Goal: Task Accomplishment & Management: Manage account settings

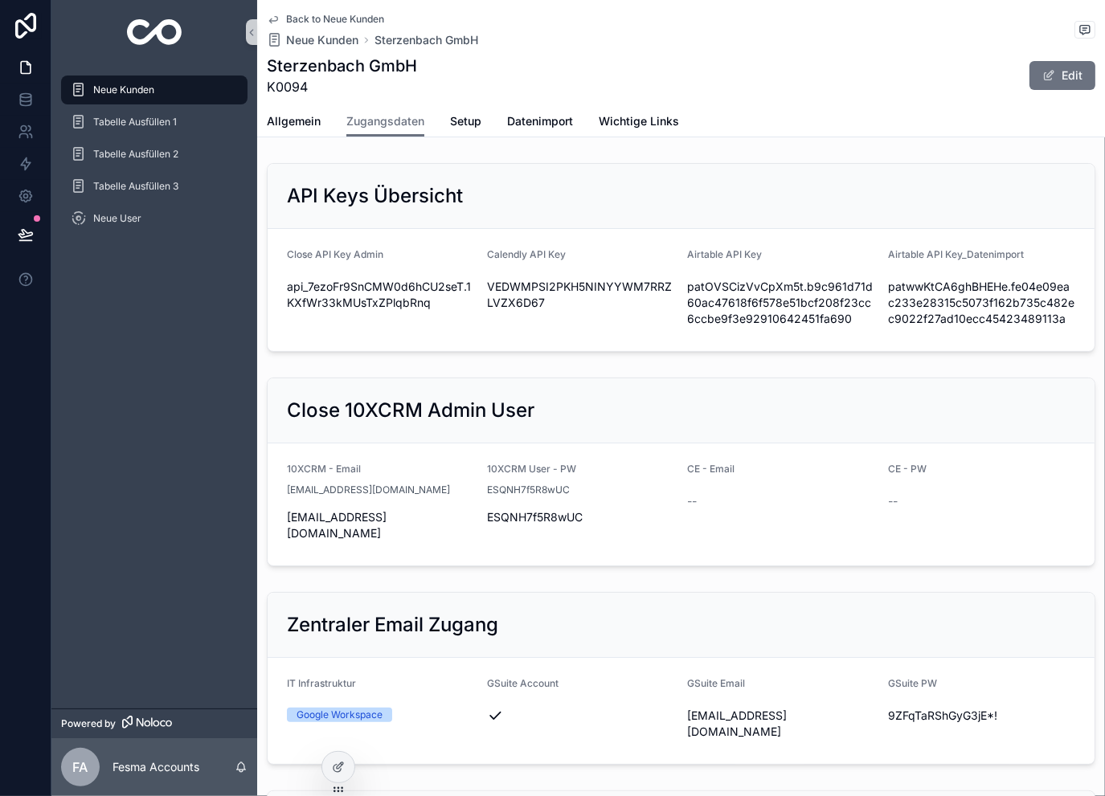
scroll to position [643, 0]
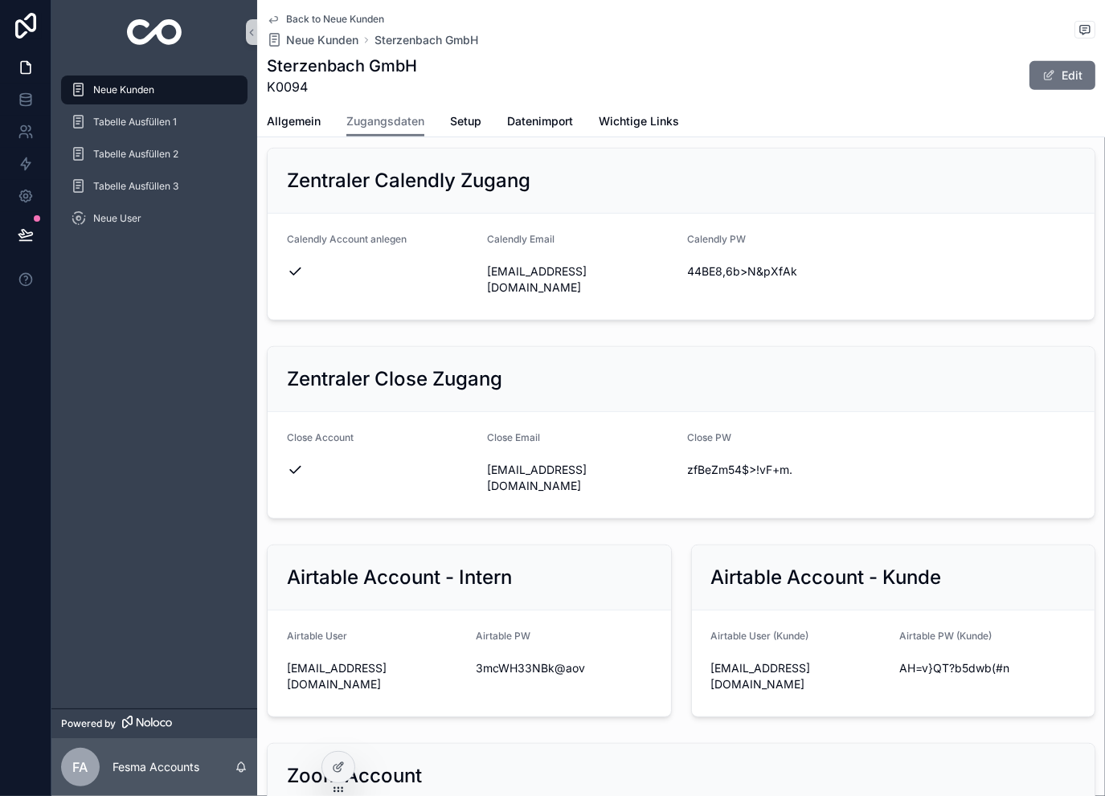
click at [357, 15] on span "Back to Neue Kunden" at bounding box center [335, 19] width 98 height 13
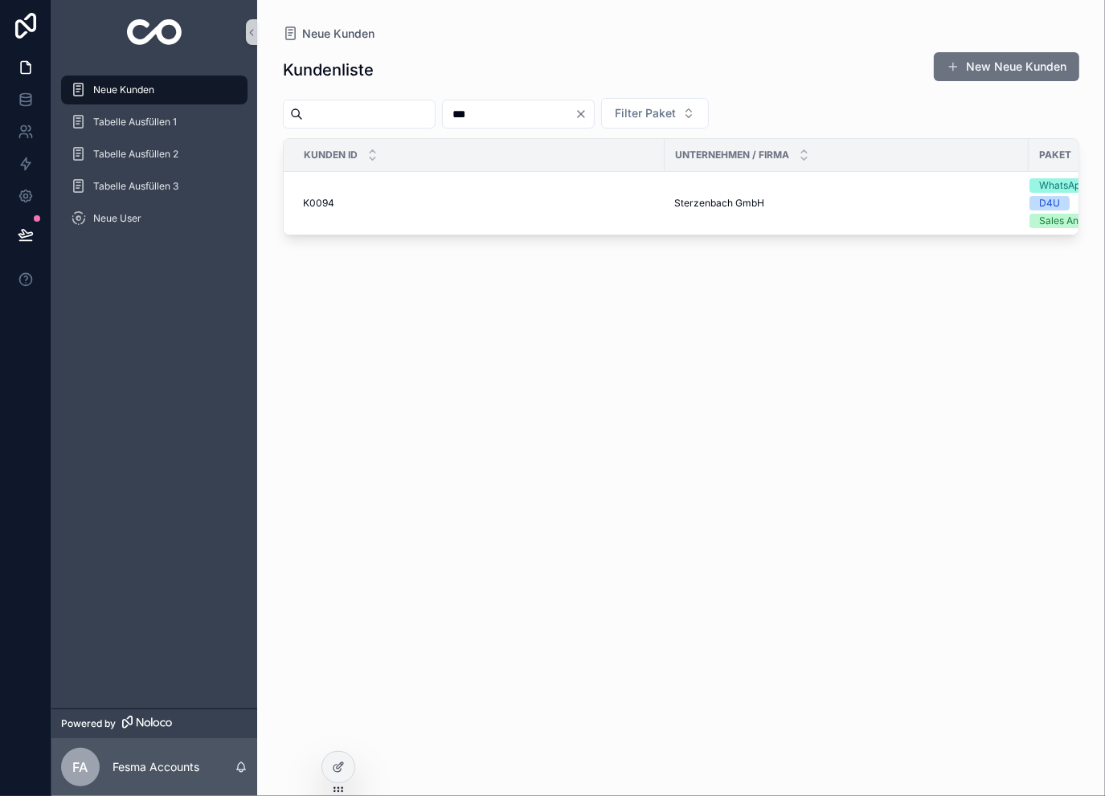
click at [550, 112] on input "***" at bounding box center [509, 114] width 132 height 23
type input "***"
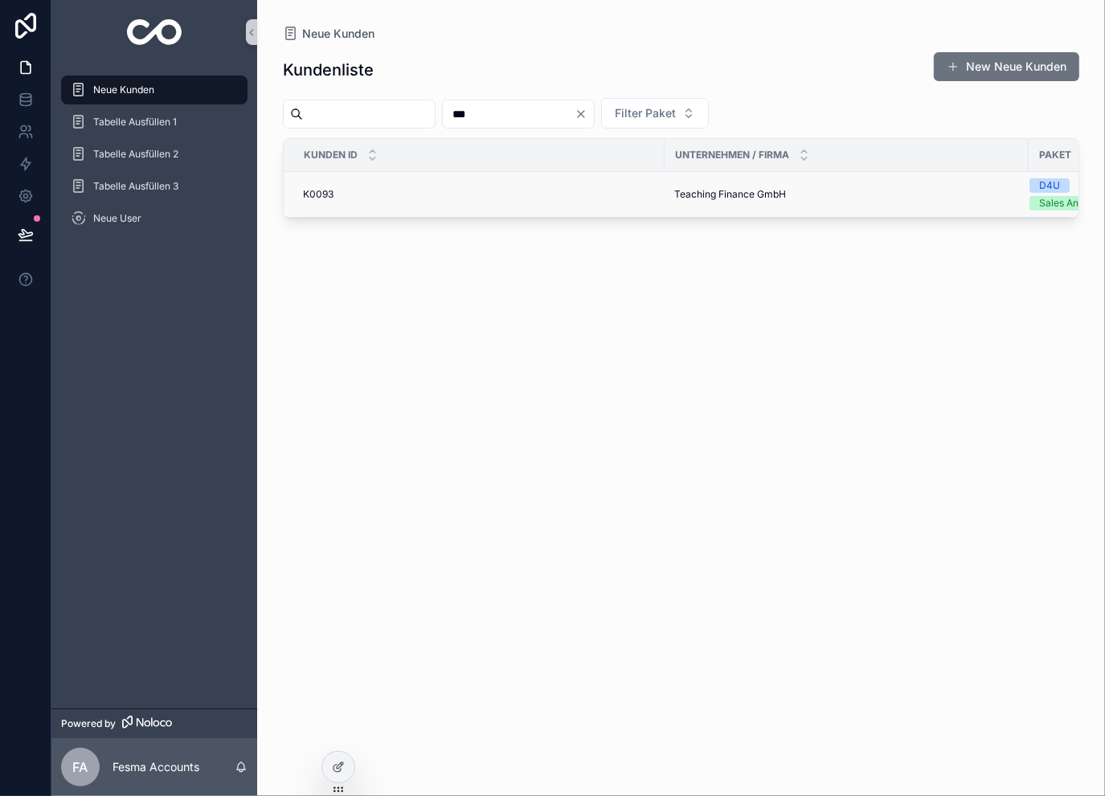
click at [697, 202] on td "Teaching Finance GmbH Teaching Finance GmbH" at bounding box center [847, 195] width 364 height 46
click at [686, 200] on div at bounding box center [686, 200] width 0 height 0
click at [725, 194] on span "Teaching Finance GmbH" at bounding box center [730, 194] width 112 height 13
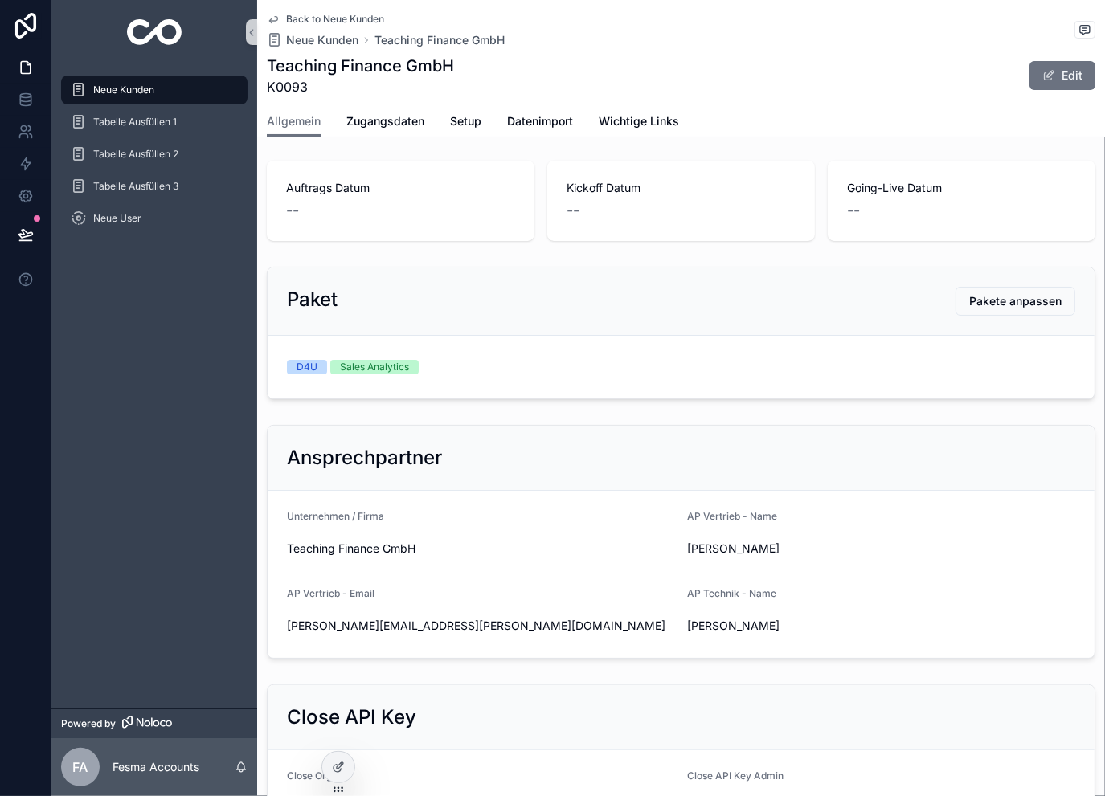
scroll to position [268, 0]
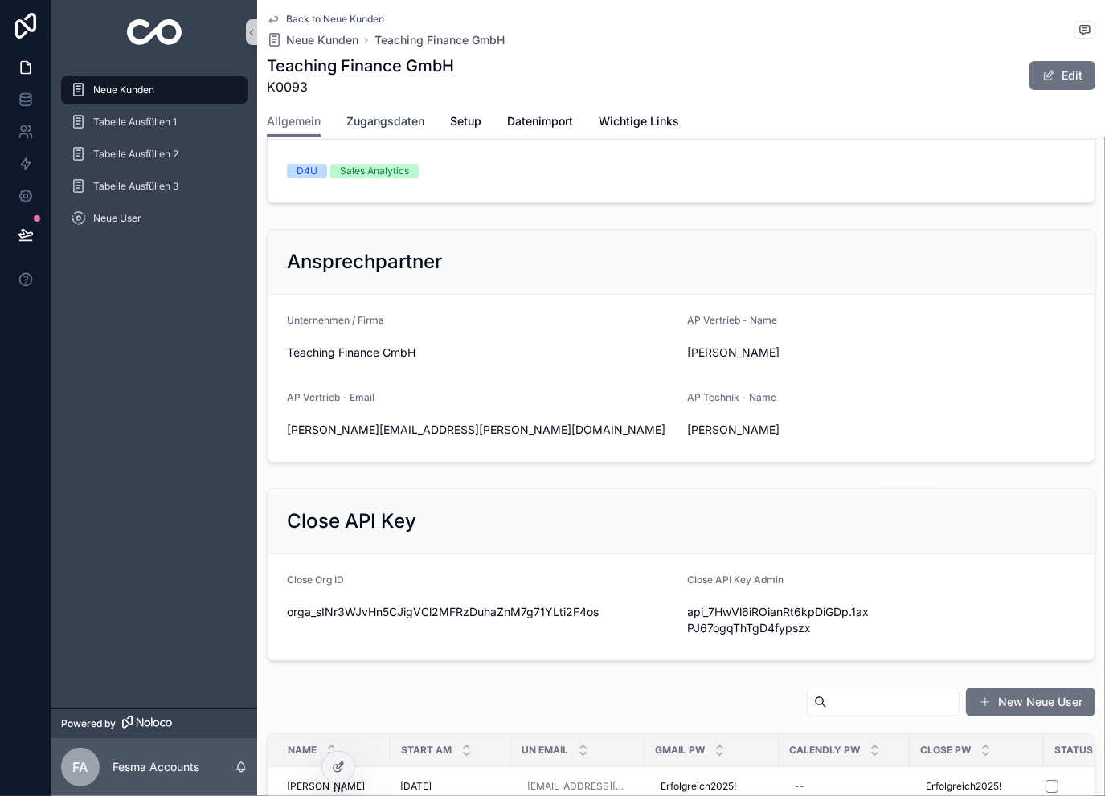
click at [387, 118] on span "Zugangsdaten" at bounding box center [385, 121] width 78 height 16
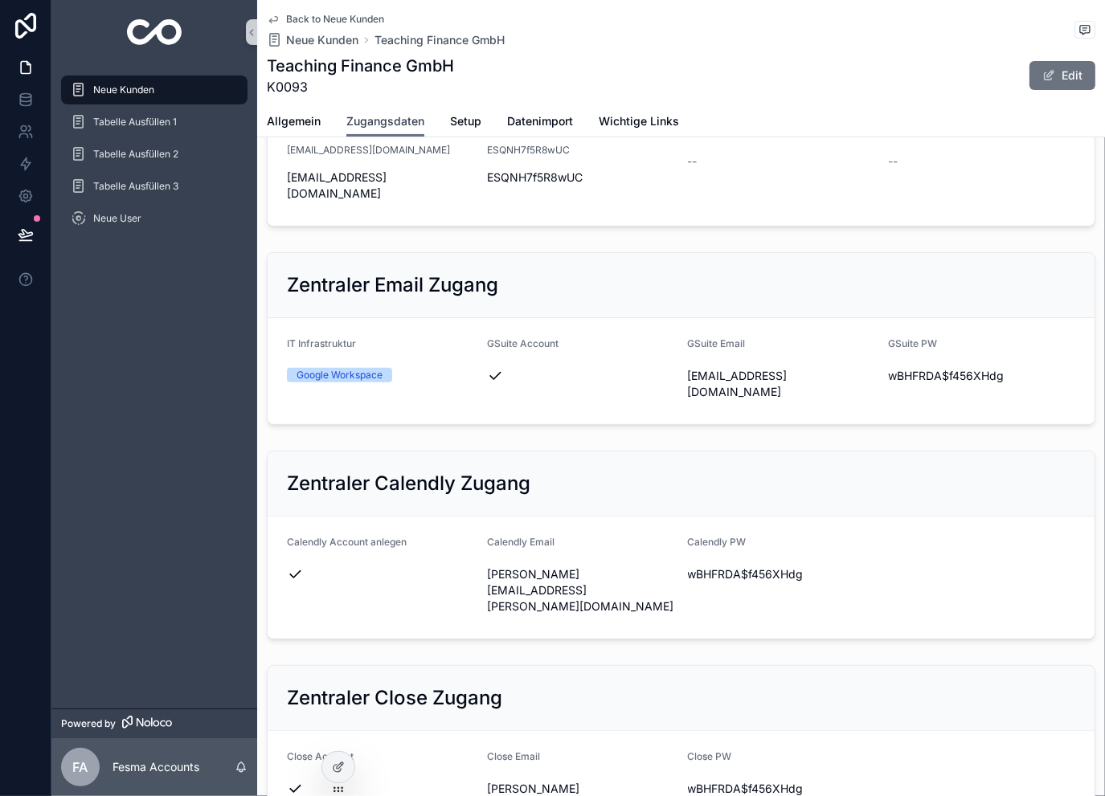
scroll to position [374, 0]
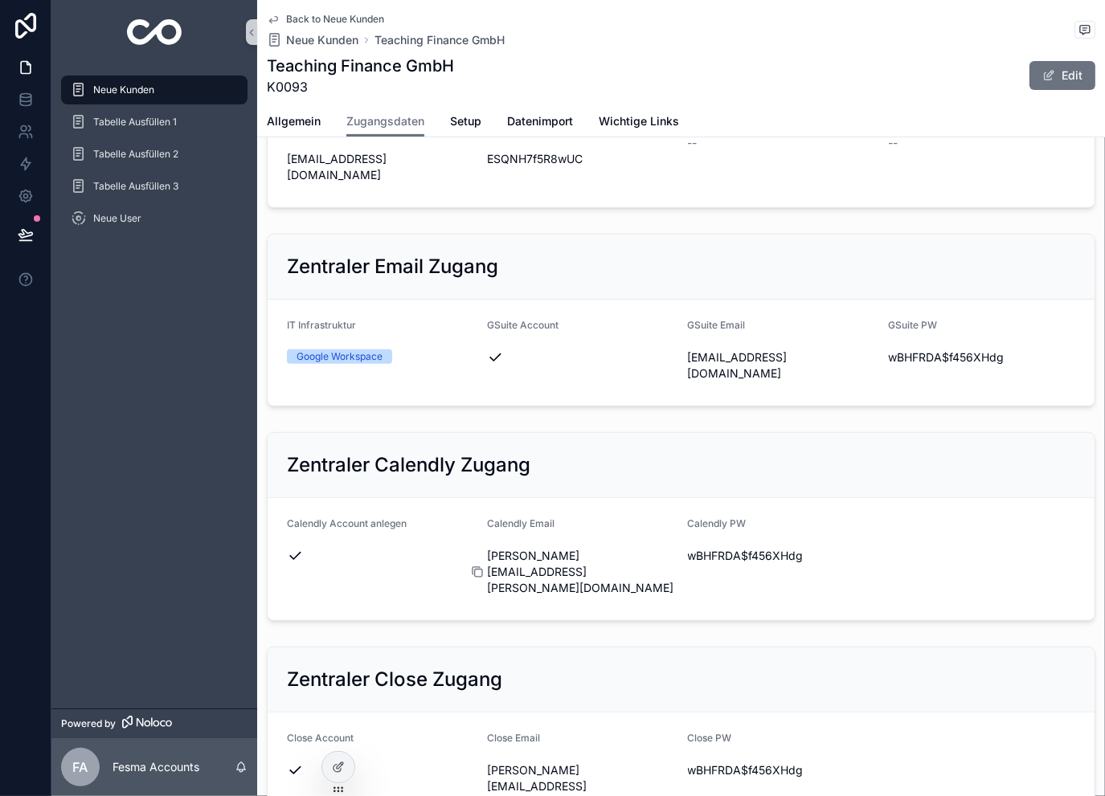
click at [475, 570] on icon "scrollable content" at bounding box center [478, 573] width 7 height 7
click at [673, 550] on icon "scrollable content" at bounding box center [678, 556] width 13 height 13
click at [349, 18] on span "Back to Neue Kunden" at bounding box center [335, 19] width 98 height 13
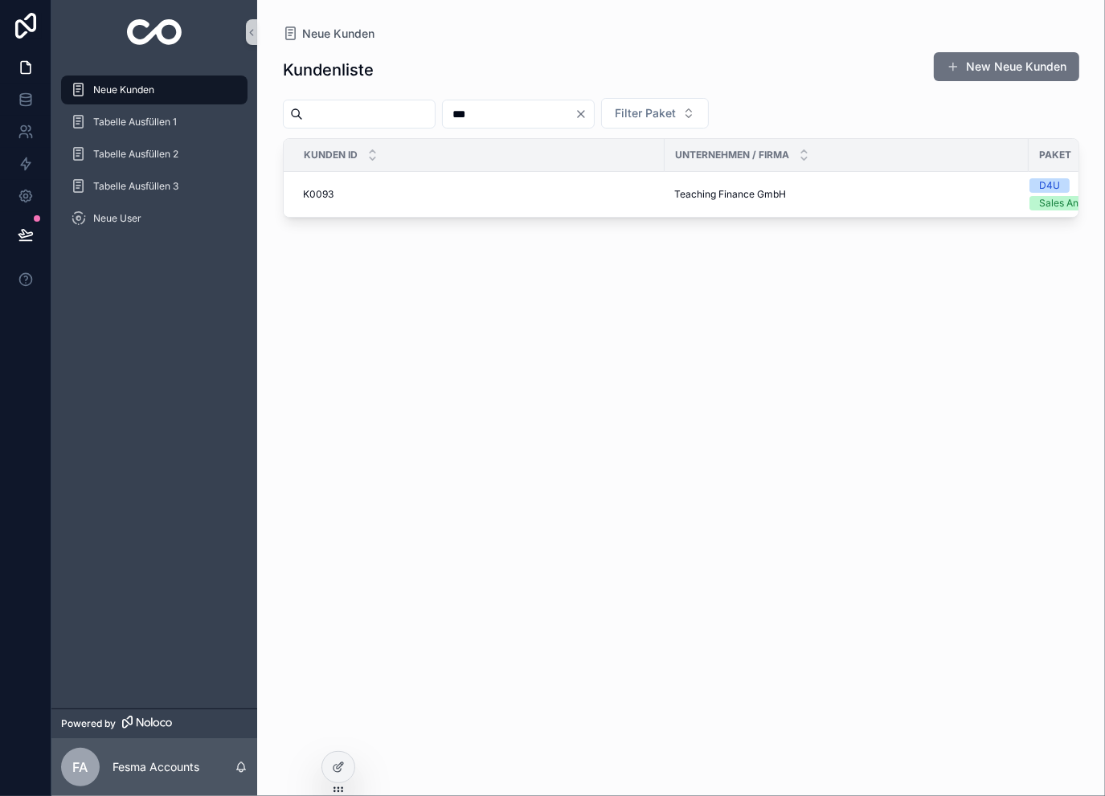
click at [542, 106] on input "***" at bounding box center [509, 114] width 132 height 23
type input "**"
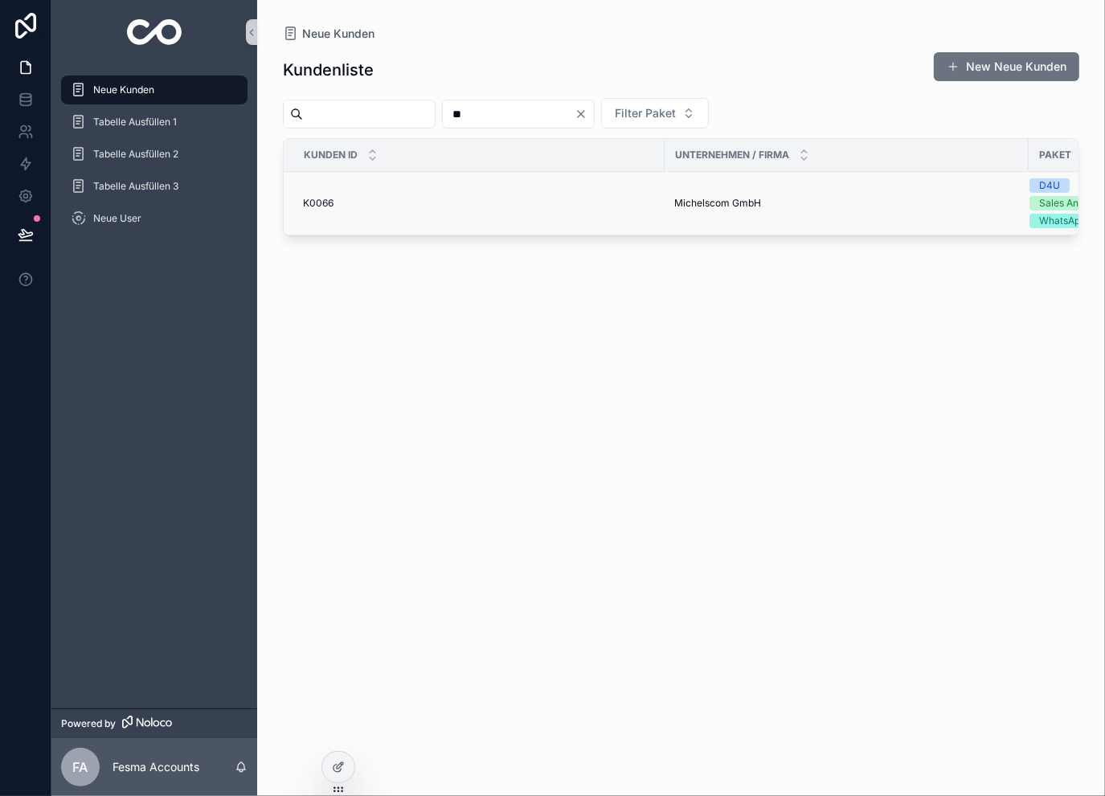
click at [726, 188] on td "Michelscom GmbH Michelscom GmbH" at bounding box center [847, 203] width 364 height 63
click at [724, 202] on span "Michelscom GmbH" at bounding box center [717, 203] width 87 height 13
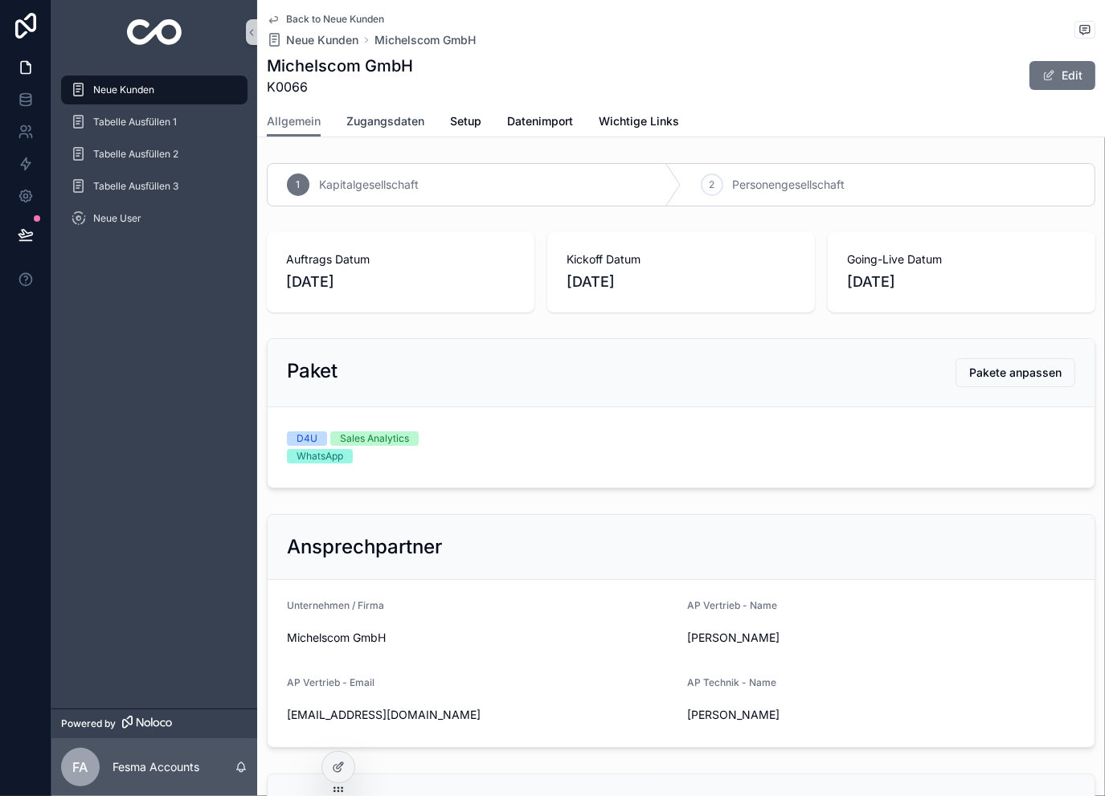
click at [383, 119] on span "Zugangsdaten" at bounding box center [385, 121] width 78 height 16
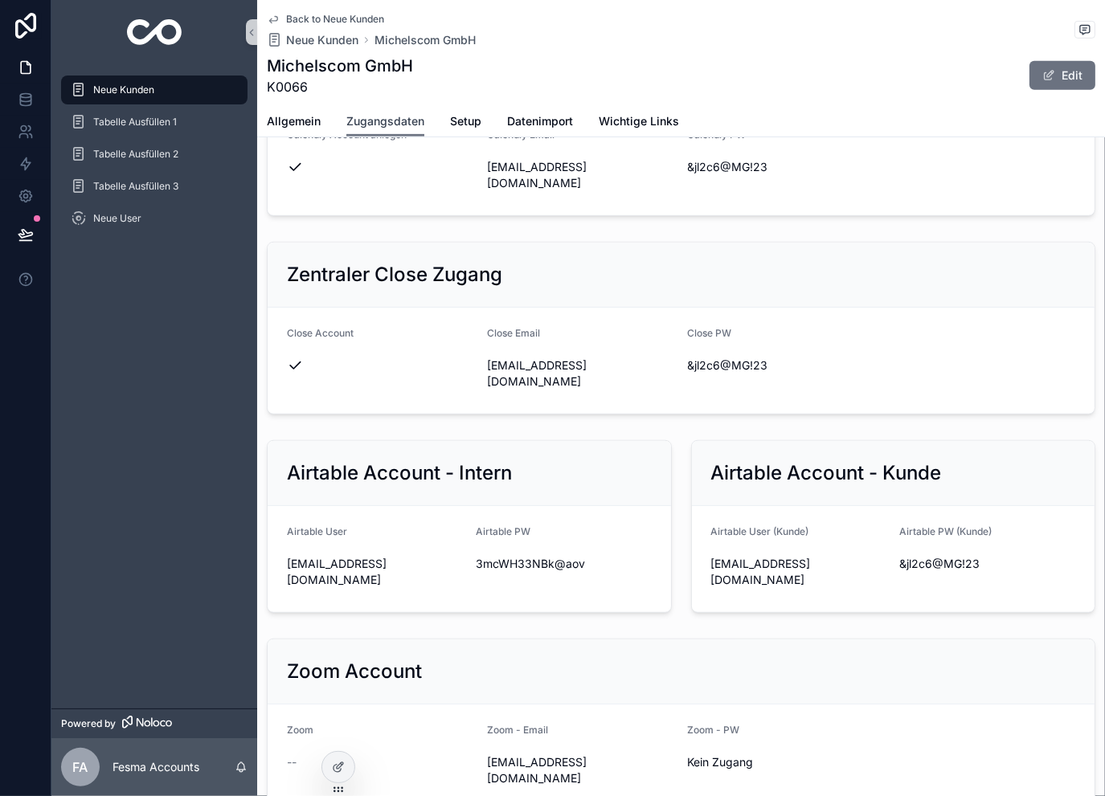
scroll to position [750, 0]
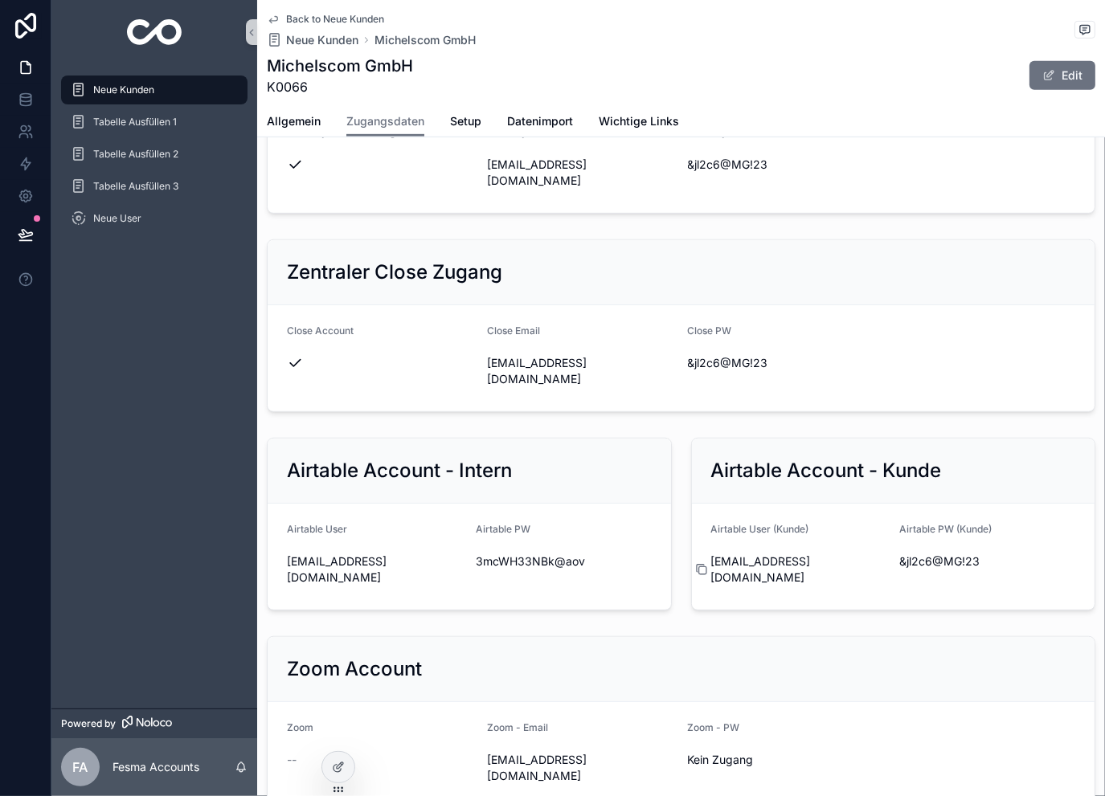
click at [695, 563] on icon "scrollable content" at bounding box center [701, 569] width 13 height 13
click at [872, 554] on span "niclas@michelscom.de" at bounding box center [799, 570] width 176 height 32
click at [887, 559] on icon "scrollable content" at bounding box center [890, 562] width 7 height 7
click at [307, 124] on span "Allgemein" at bounding box center [294, 121] width 54 height 16
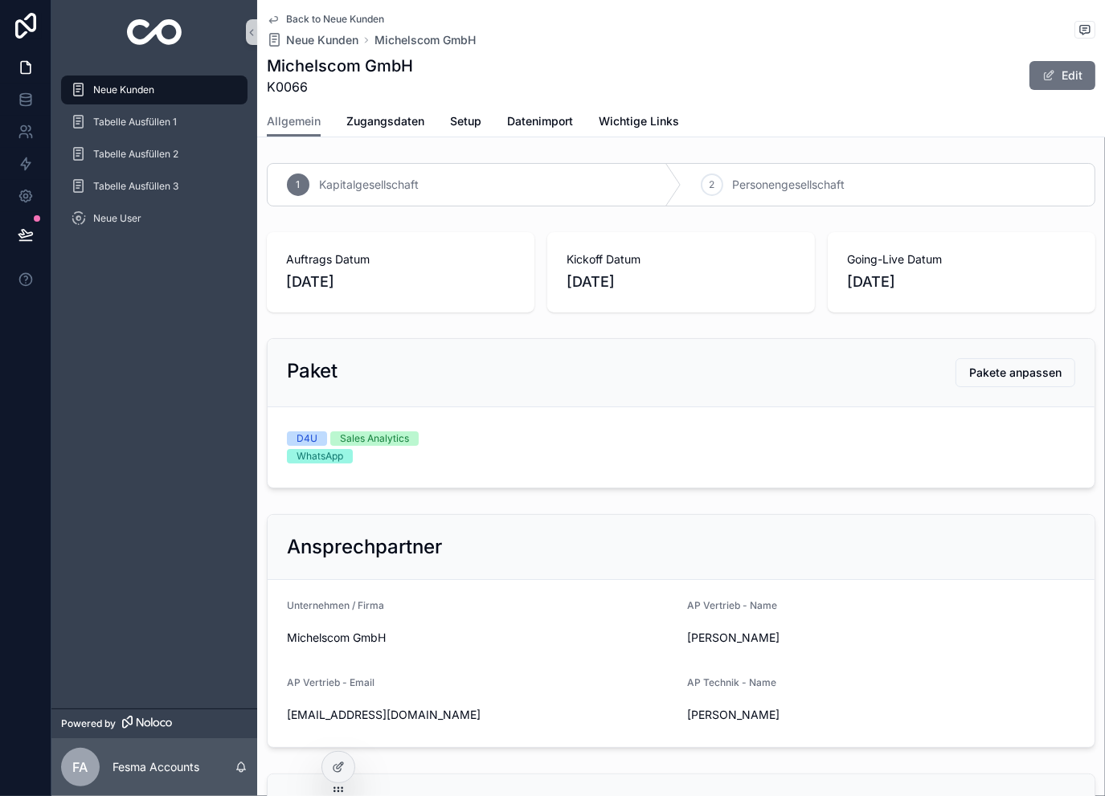
click at [322, 18] on span "Back to Neue Kunden" at bounding box center [335, 19] width 98 height 13
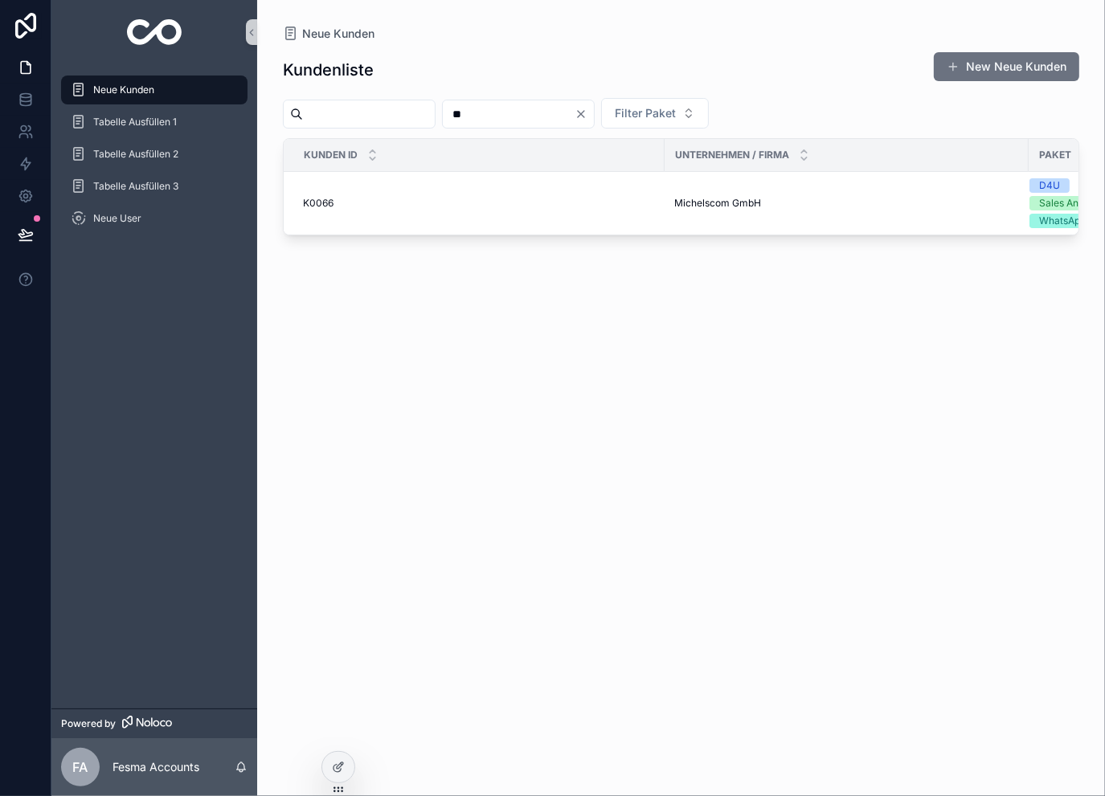
click at [535, 114] on input "**" at bounding box center [509, 114] width 132 height 23
type input "***"
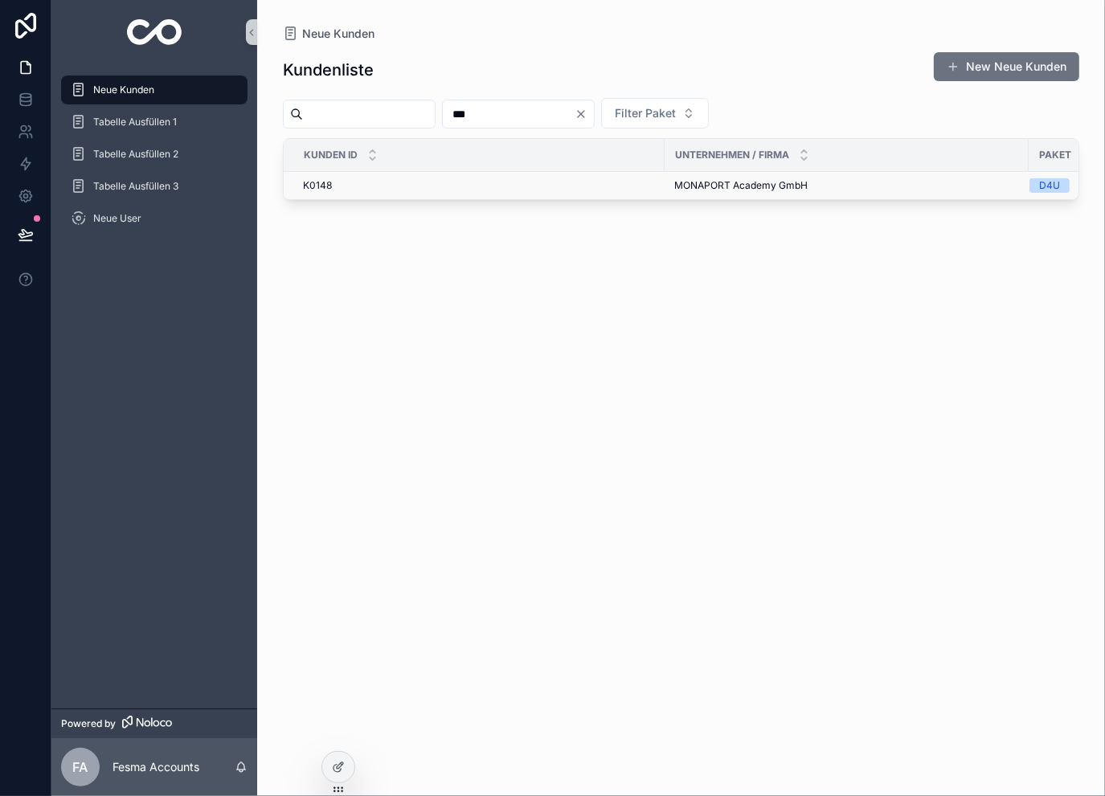
click at [753, 189] on span "MONAPORT Academy GmbH" at bounding box center [740, 185] width 133 height 13
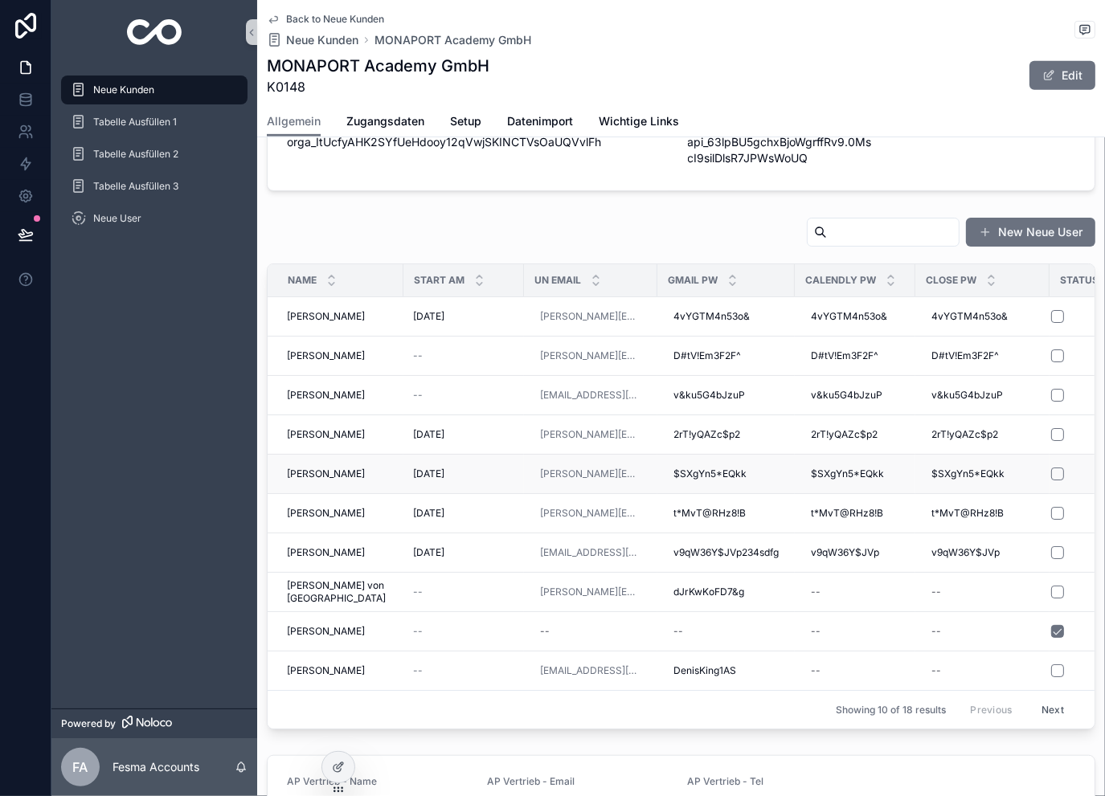
scroll to position [750, 0]
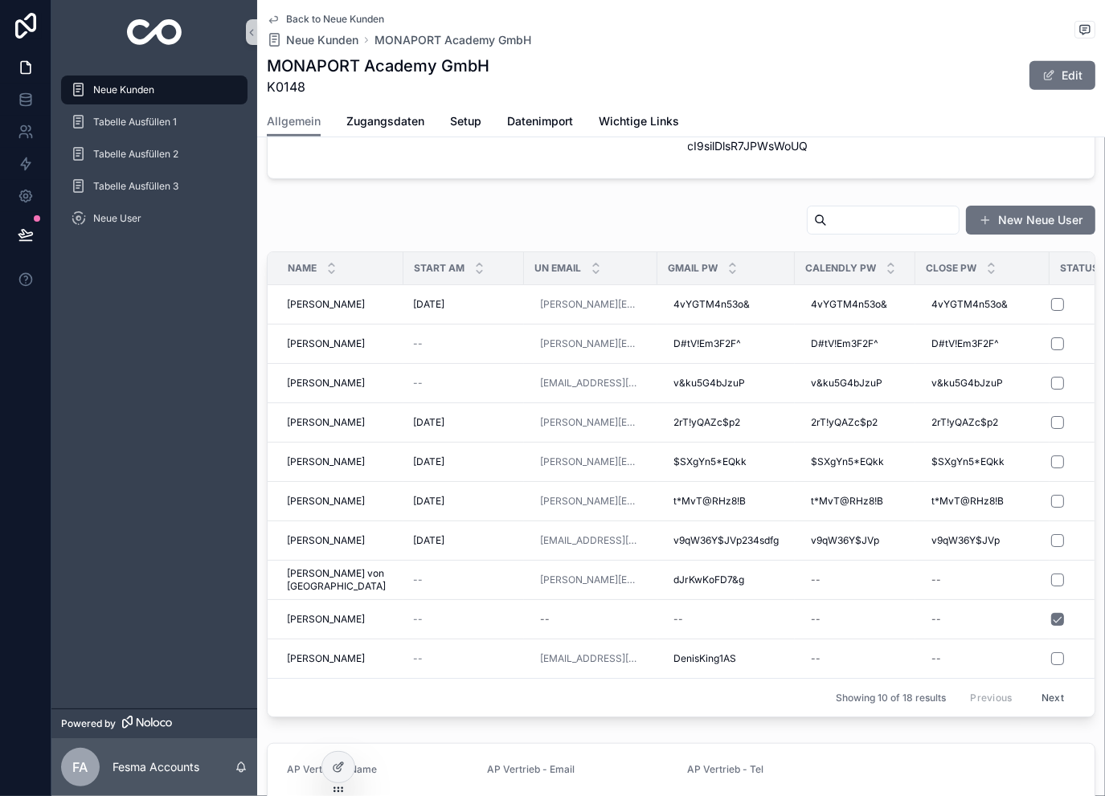
click at [878, 219] on input "scrollable content" at bounding box center [893, 220] width 132 height 23
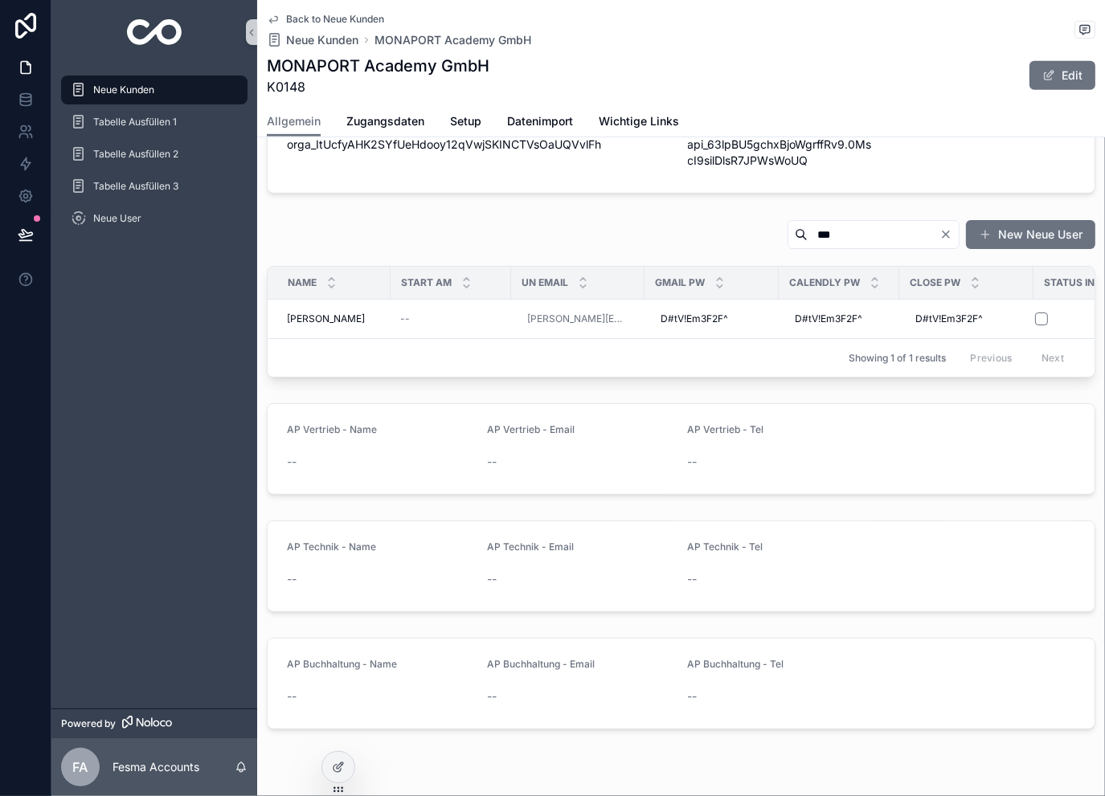
scroll to position [750, 0]
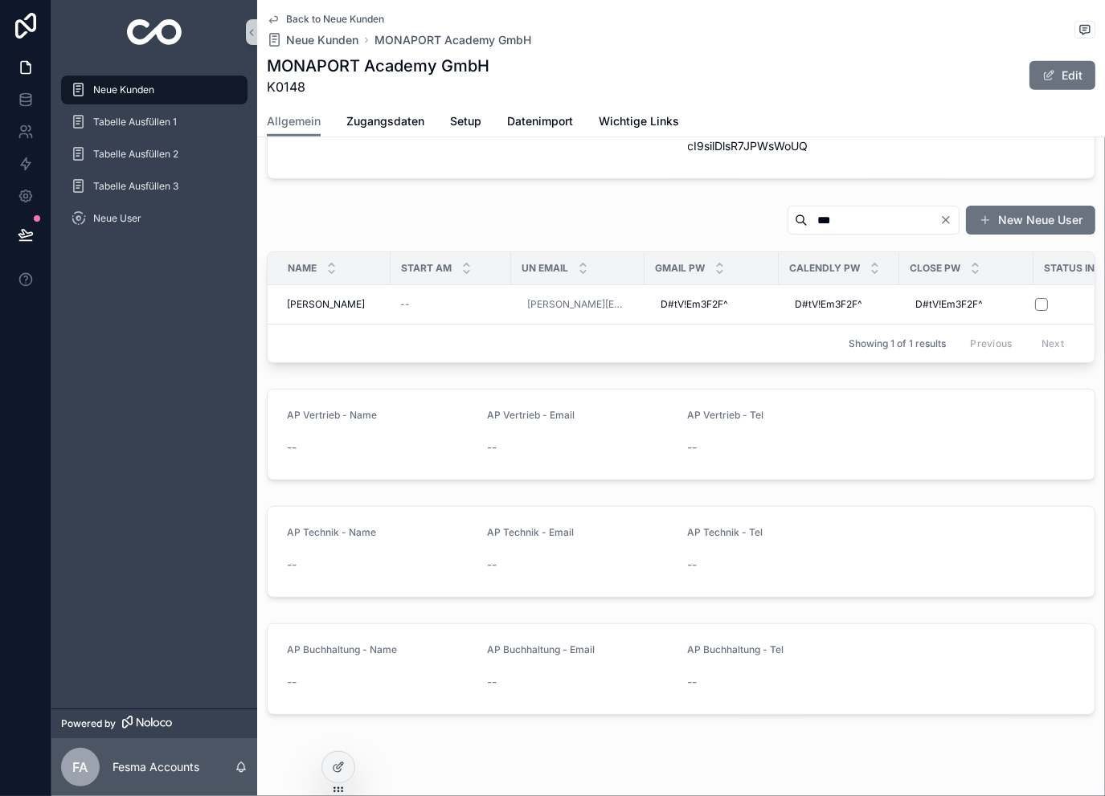
type input "***"
click at [939, 215] on icon "Clear" at bounding box center [945, 220] width 13 height 13
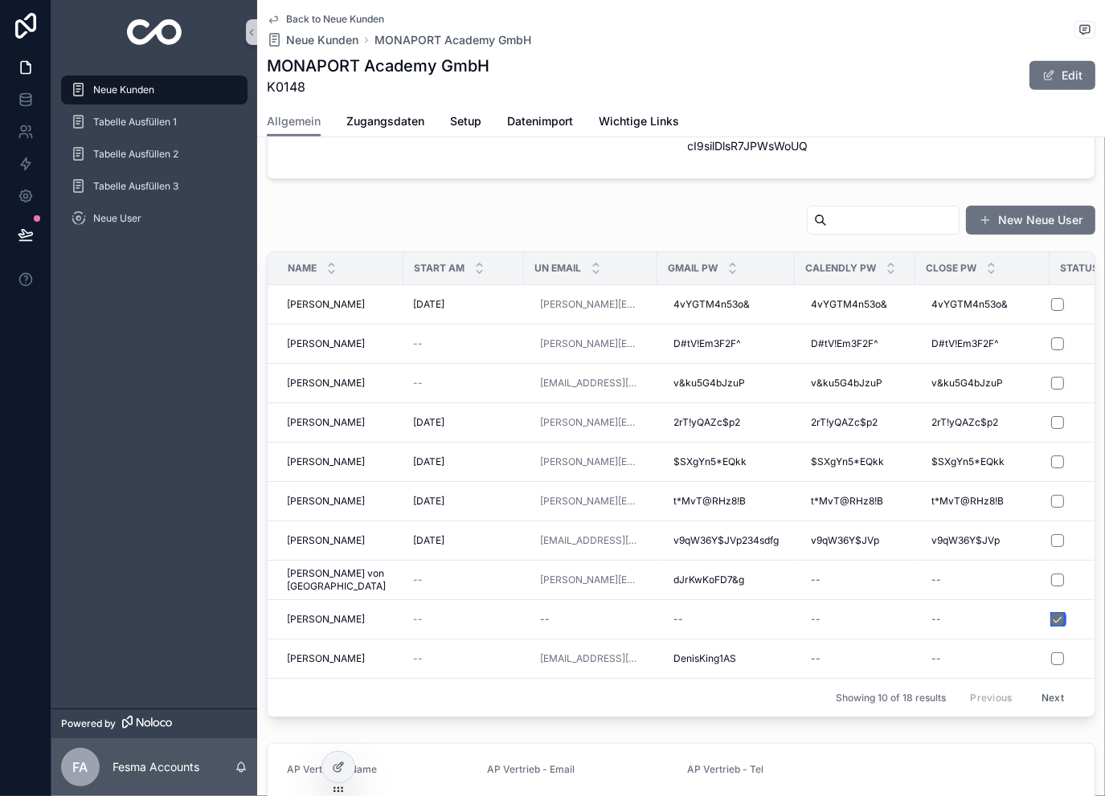
drag, startPoint x: 1061, startPoint y: 616, endPoint x: 959, endPoint y: 684, distance: 122.8
click at [1061, 616] on button "scrollable content" at bounding box center [1057, 619] width 13 height 13
click at [302, 16] on span "Back to Neue Kunden" at bounding box center [335, 19] width 98 height 13
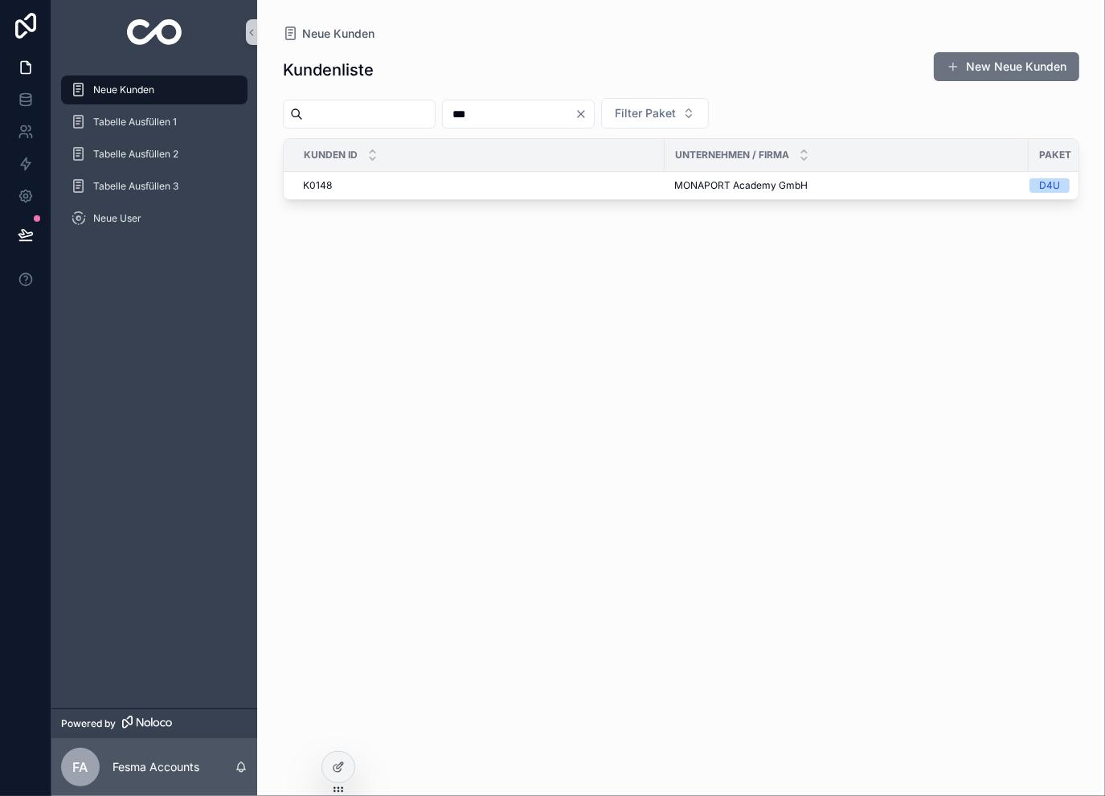
click at [538, 113] on input "***" at bounding box center [509, 114] width 132 height 23
type input "***"
click at [701, 197] on td "3CC Studios 3CC Studios" at bounding box center [847, 186] width 364 height 28
click at [708, 183] on span "3CC Studios" at bounding box center [702, 185] width 56 height 13
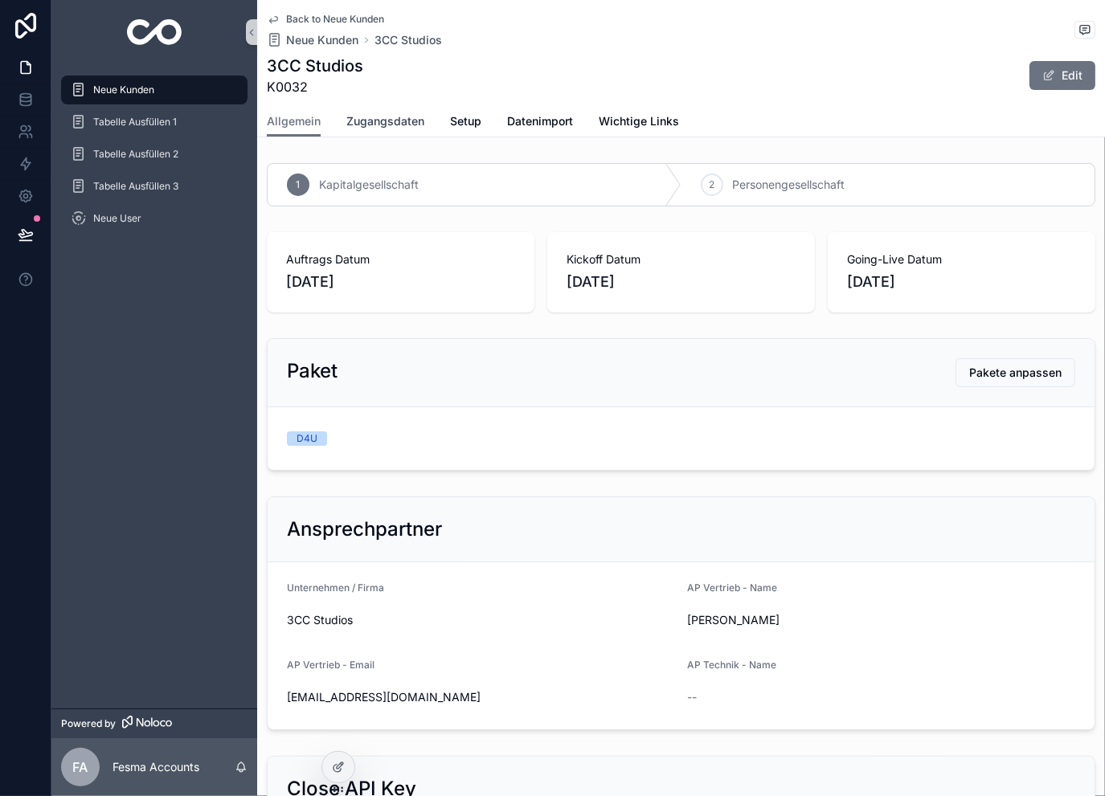
click at [418, 126] on span "Zugangsdaten" at bounding box center [385, 121] width 78 height 16
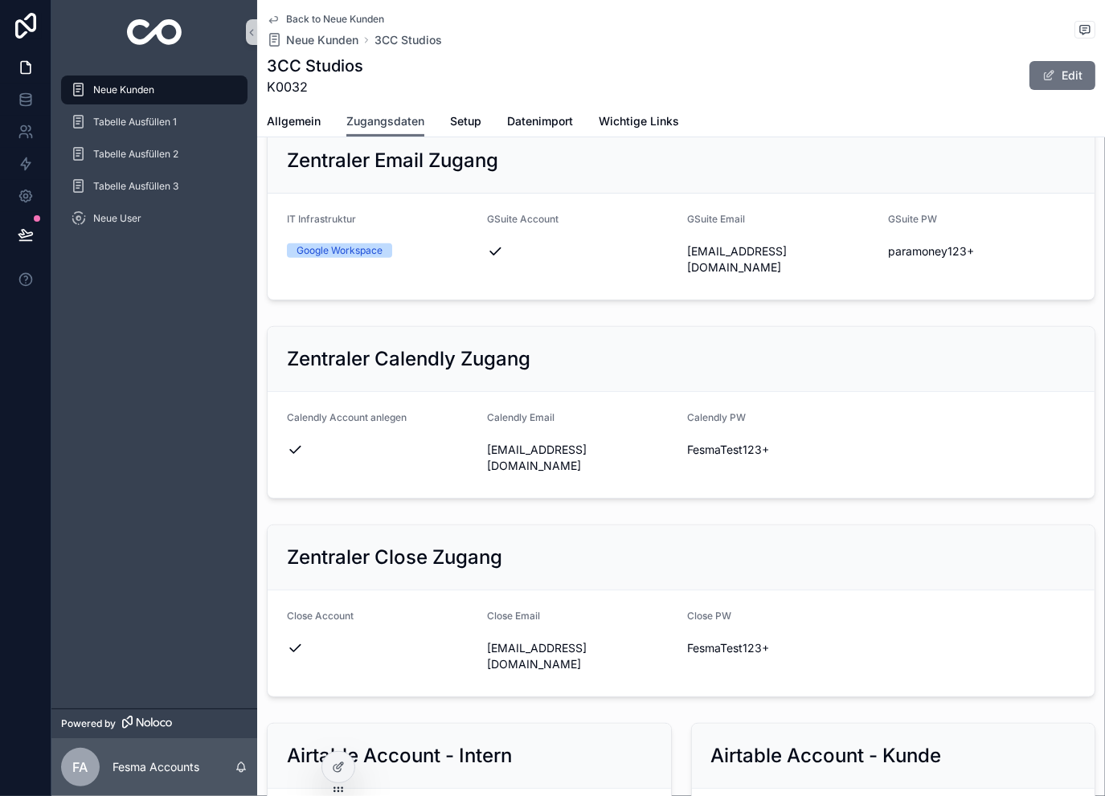
scroll to position [482, 0]
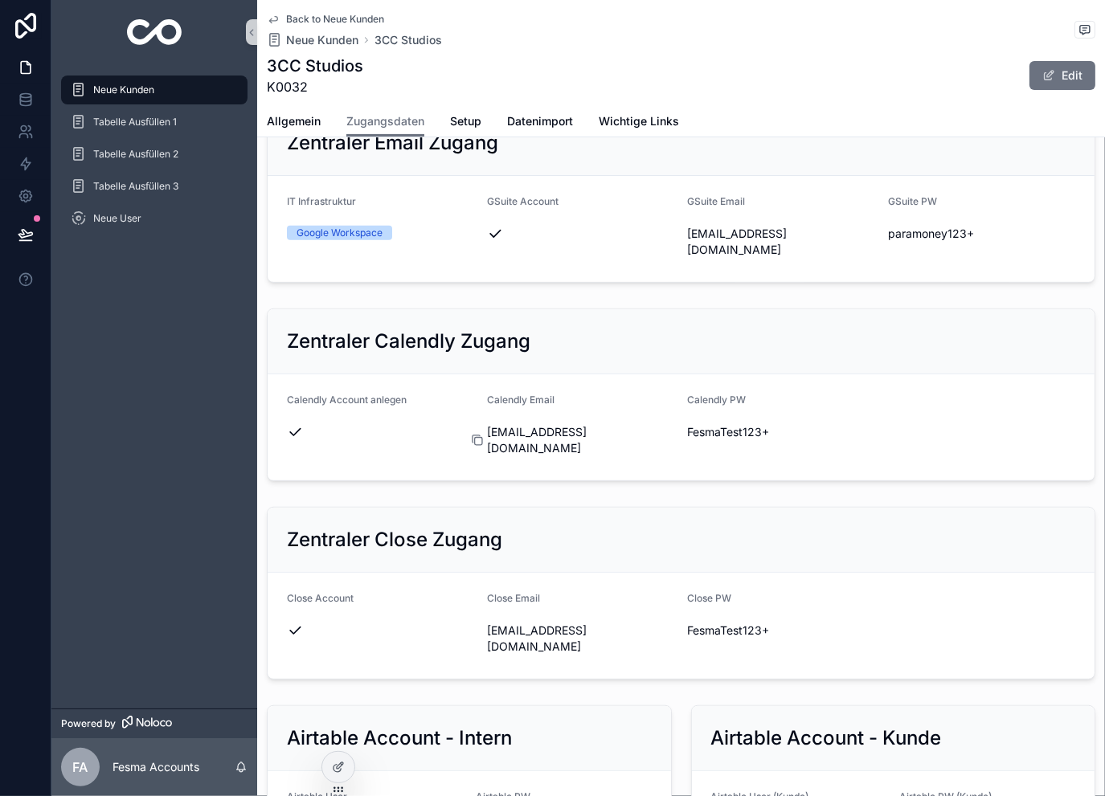
click at [477, 434] on icon "scrollable content" at bounding box center [477, 440] width 13 height 13
click at [733, 508] on div "Zentraler Close Zugang" at bounding box center [681, 540] width 827 height 65
click at [674, 428] on icon "scrollable content" at bounding box center [676, 431] width 7 height 7
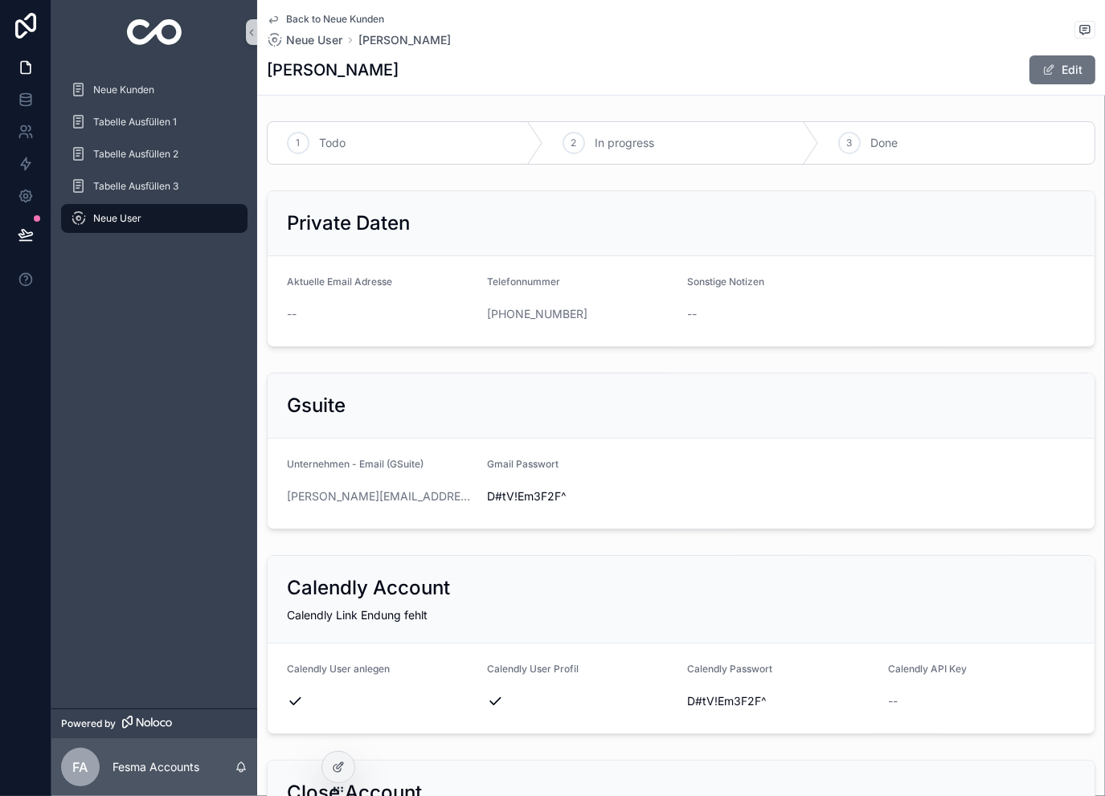
click at [515, 496] on span "D#tV!Em3F2F^" at bounding box center [580, 497] width 187 height 16
copy span "D#tV!Em3F2F^"
drag, startPoint x: 423, startPoint y: 51, endPoint x: 337, endPoint y: 74, distance: 88.9
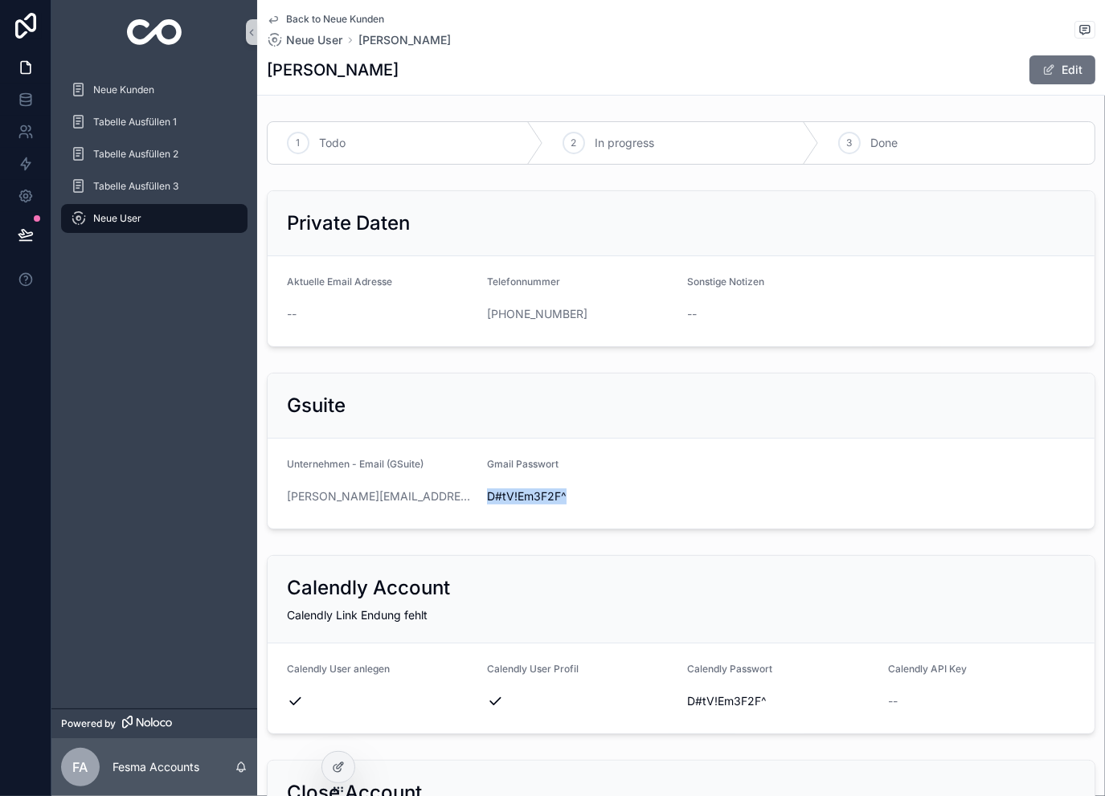
click at [337, 74] on div "Back to Neue Kunden Neue User Vanessa Tönges Vanessa Tönges Edit" at bounding box center [681, 47] width 829 height 95
copy h1 "Tönges"
click at [446, 68] on div "Maximilian Schmidt Edit" at bounding box center [681, 70] width 829 height 31
click at [515, 497] on span "v&ku5G4bJzuP" at bounding box center [580, 497] width 187 height 16
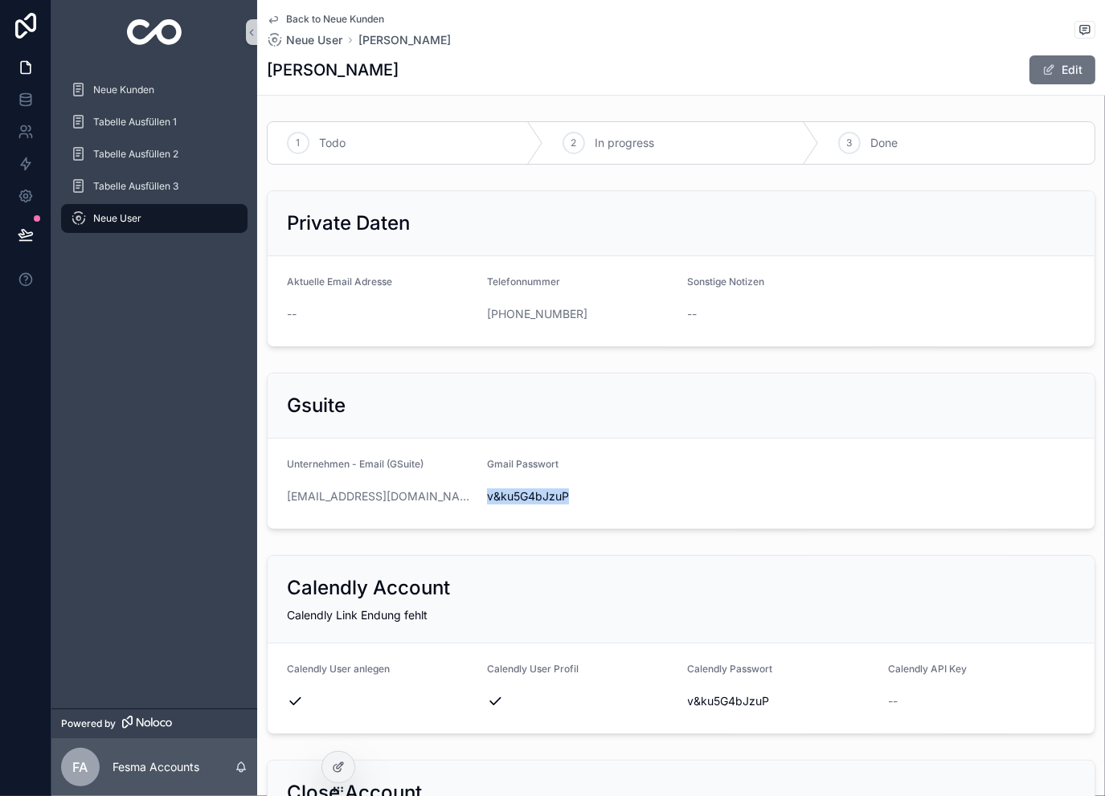
click at [515, 497] on span "v&ku5G4bJzuP" at bounding box center [580, 497] width 187 height 16
copy span "v&ku5G4bJzuP"
drag, startPoint x: 443, startPoint y: 70, endPoint x: 354, endPoint y: 80, distance: 88.9
click at [354, 80] on div "Maximilian Schmidt Edit" at bounding box center [681, 70] width 829 height 31
copy h1 "Schmidt"
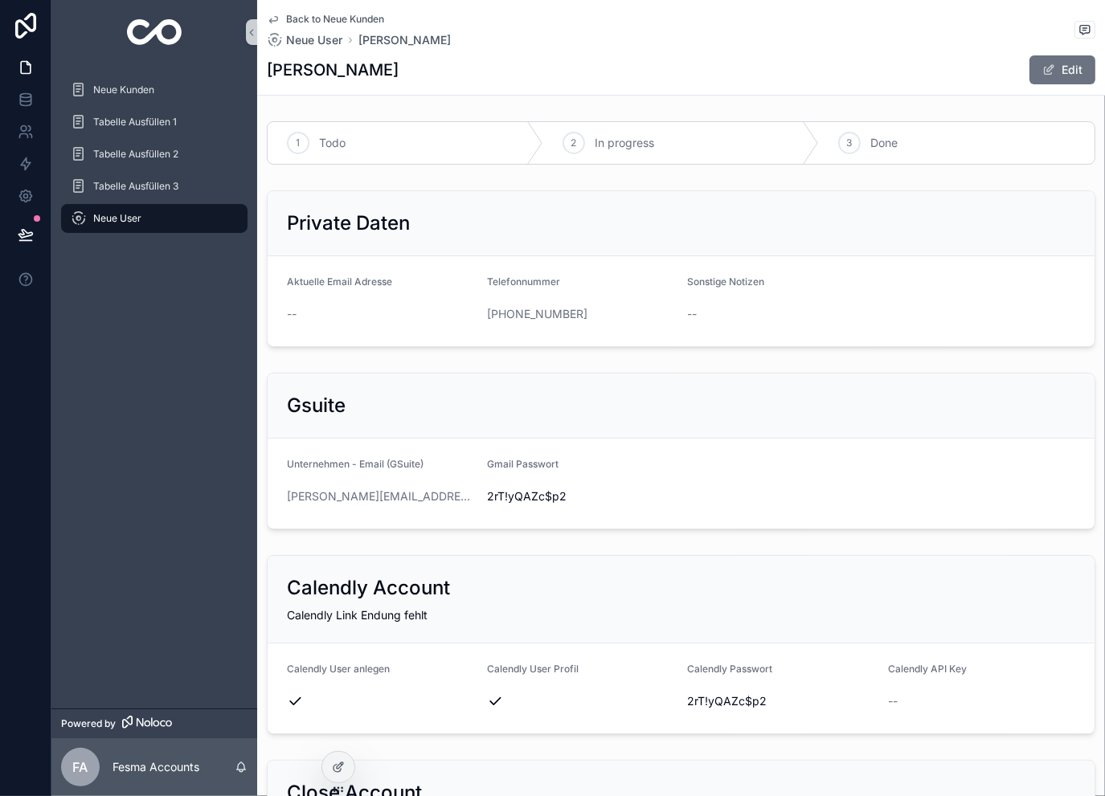
click at [534, 493] on span "2rT!yQAZc$p2" at bounding box center [580, 497] width 187 height 16
copy span "2rT!yQAZc$p2"
drag, startPoint x: 442, startPoint y: 72, endPoint x: 324, endPoint y: 85, distance: 118.8
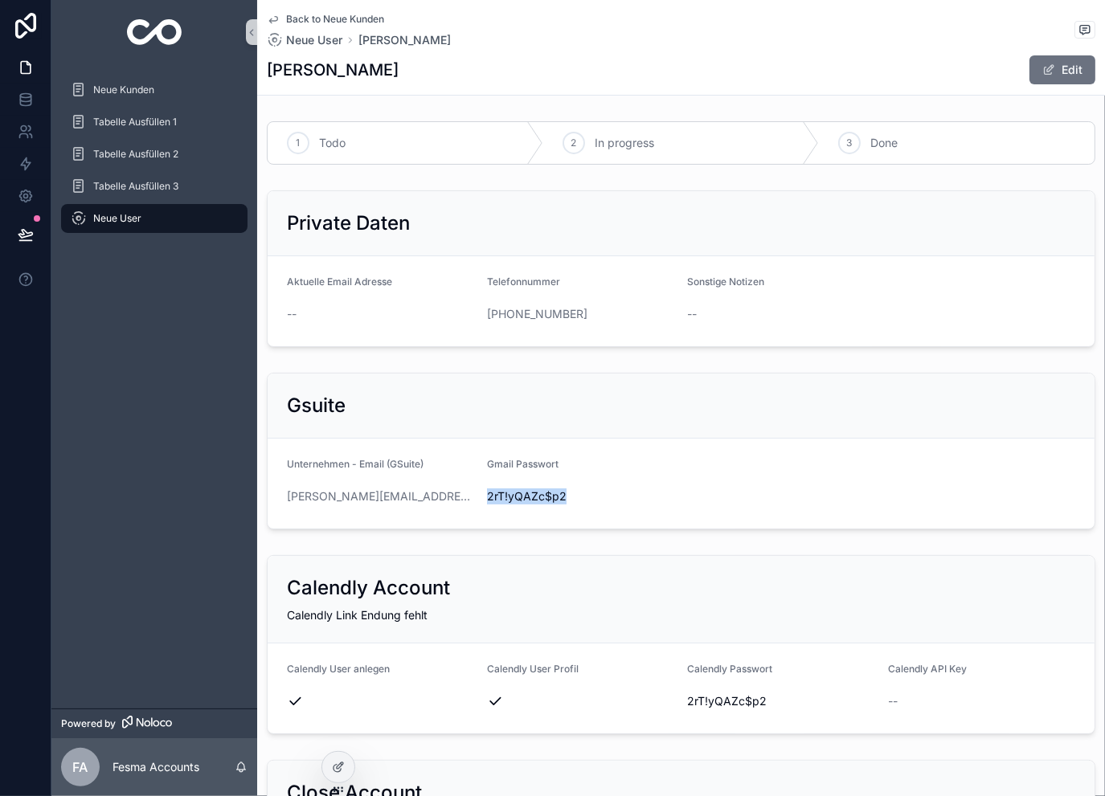
click at [324, 85] on div "Back to Neue Kunden Neue User Lucian Heinemann Lucian Heinemann Edit" at bounding box center [681, 47] width 829 height 95
copy h1 "Heinemann"
click at [511, 491] on span "$SXgYn5*EQkk" at bounding box center [580, 497] width 187 height 16
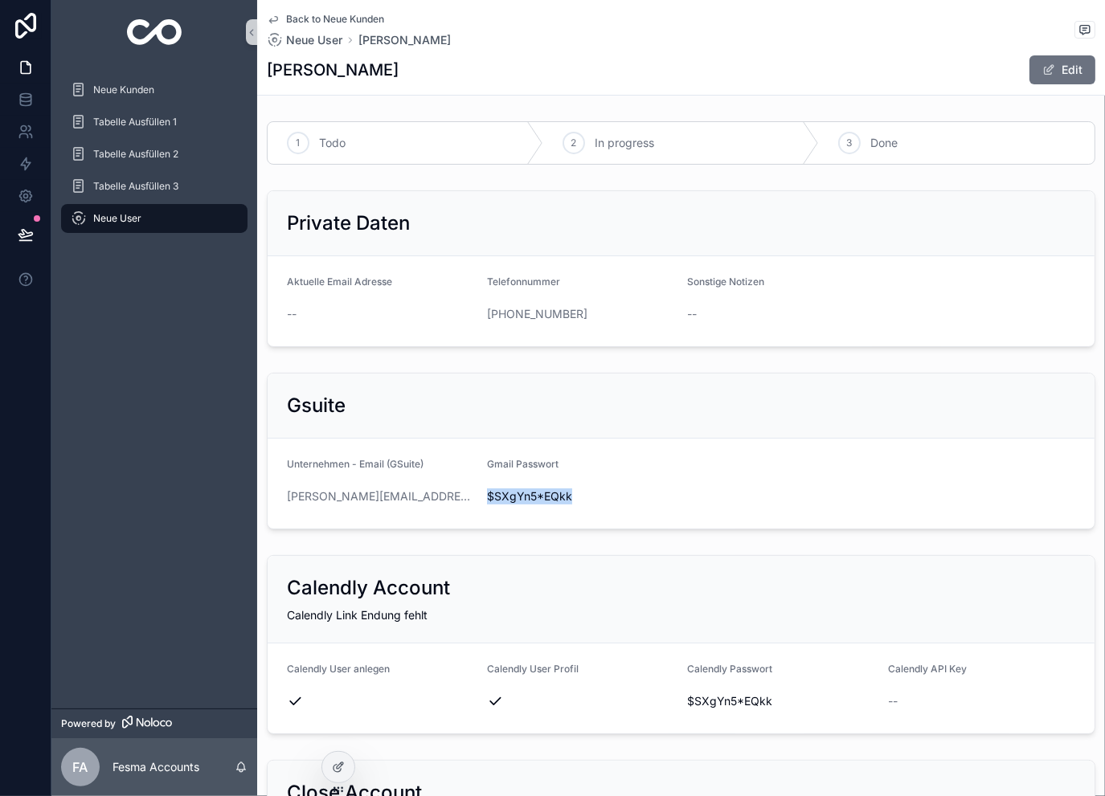
copy span "$SXgYn5*EQkk"
drag, startPoint x: 433, startPoint y: 70, endPoint x: 320, endPoint y: 83, distance: 114.0
click at [320, 83] on div "Danny Zernowski Edit" at bounding box center [681, 70] width 829 height 31
copy h1 "Zernowski"
click at [519, 501] on span "t*MvT@RHz8!B" at bounding box center [580, 497] width 187 height 16
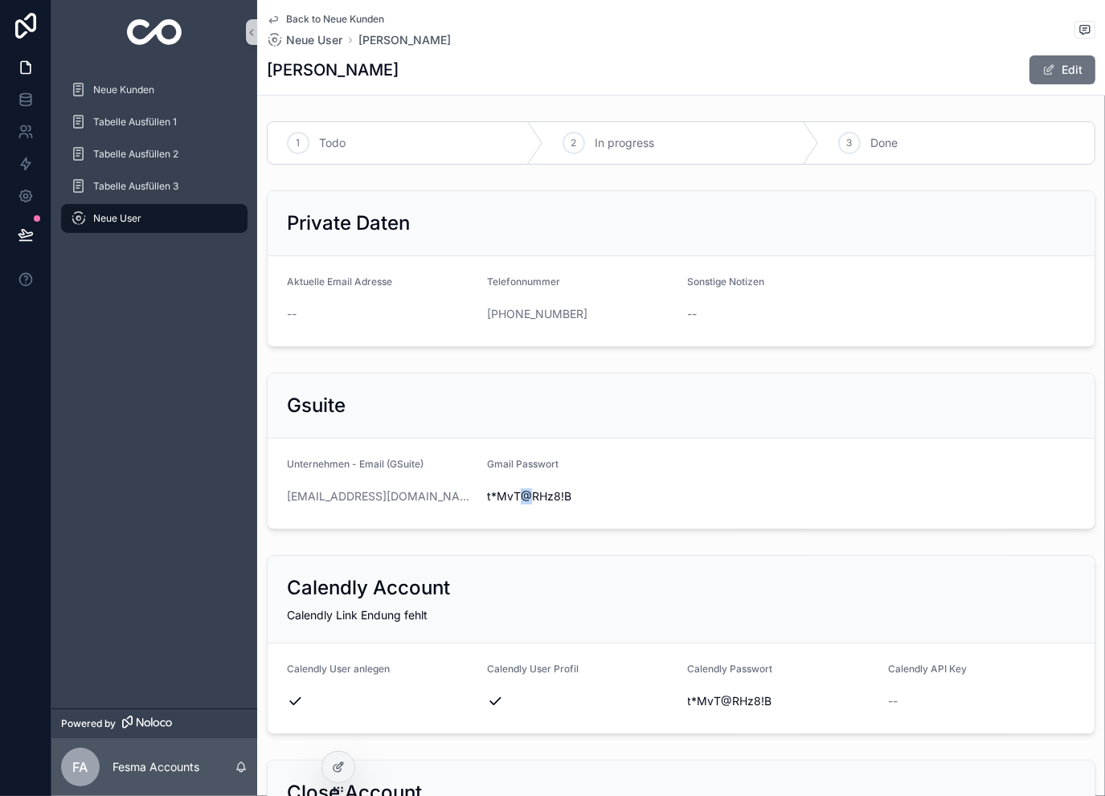
click at [519, 501] on span "t*MvT@RHz8!B" at bounding box center [580, 497] width 187 height 16
copy span "t*MvT@RHz8!B"
drag, startPoint x: 402, startPoint y: 73, endPoint x: 305, endPoint y: 92, distance: 98.2
click at [305, 92] on div "Back to Neue Kunden Neue User [PERSON_NAME] [PERSON_NAME] Edit" at bounding box center [681, 47] width 829 height 95
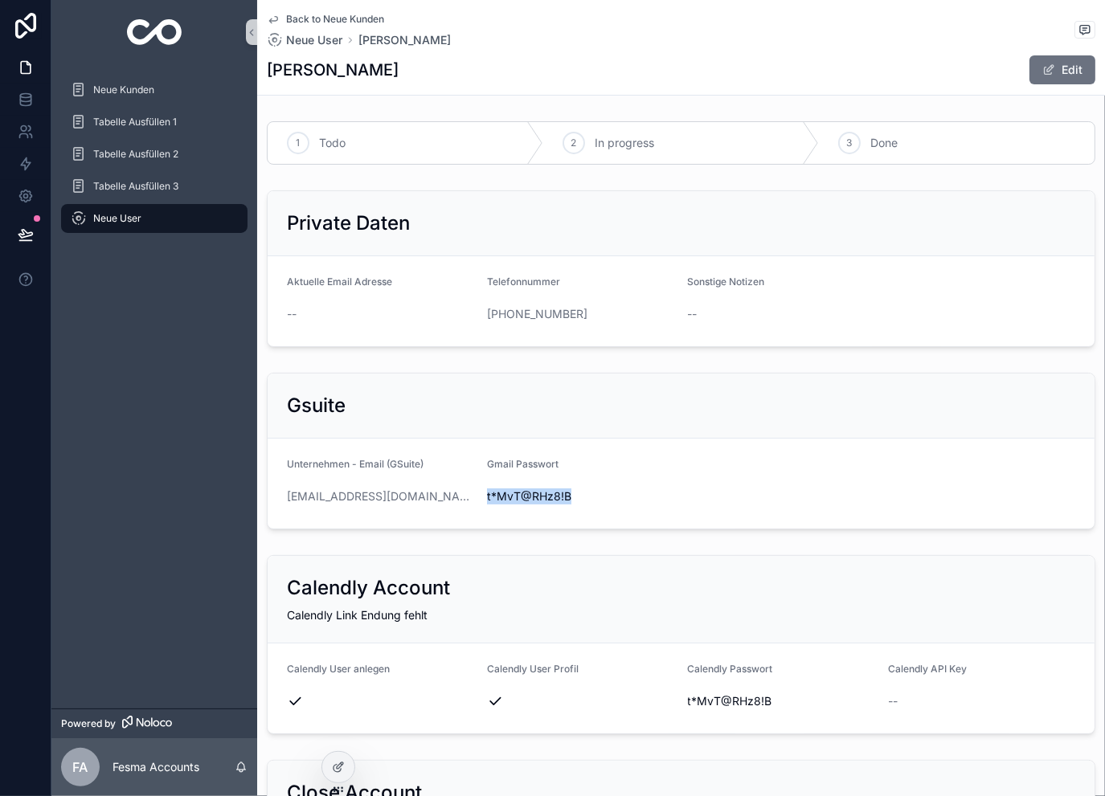
copy h1 "Gertenbach"
